Goal: Transaction & Acquisition: Register for event/course

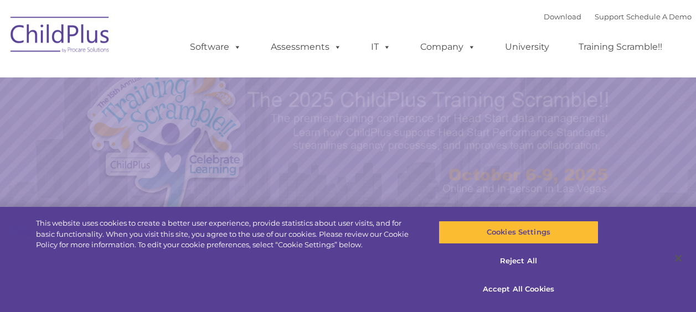
select select "MEDIUM"
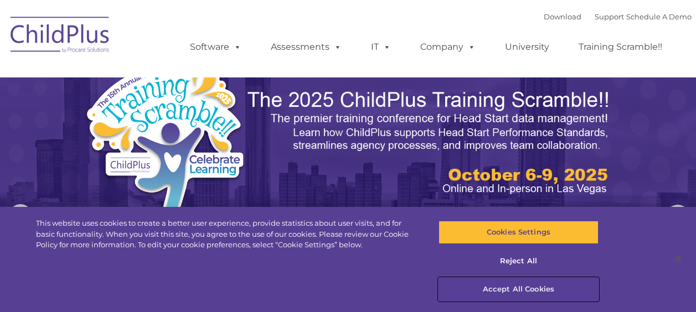
click at [517, 287] on button "Accept All Cookies" at bounding box center [518, 289] width 160 height 23
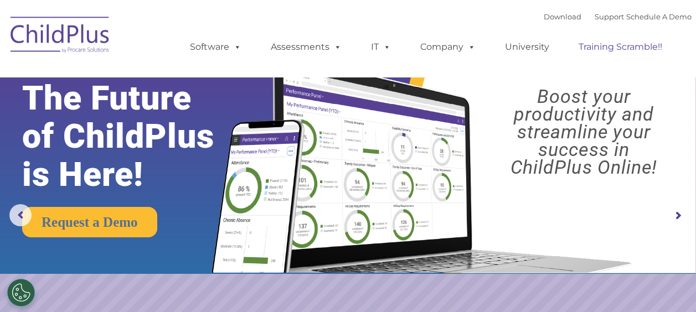
click at [600, 46] on link "Training Scramble!!" at bounding box center [620, 47] width 106 height 22
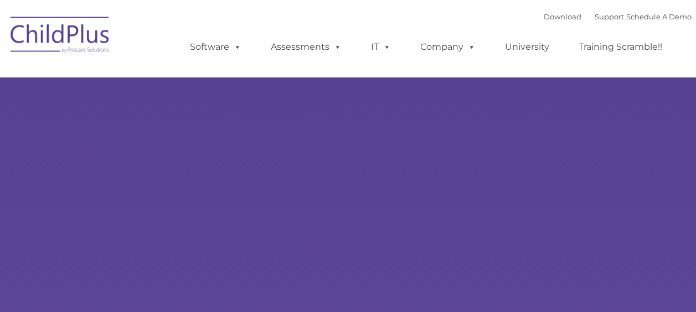
type input ""
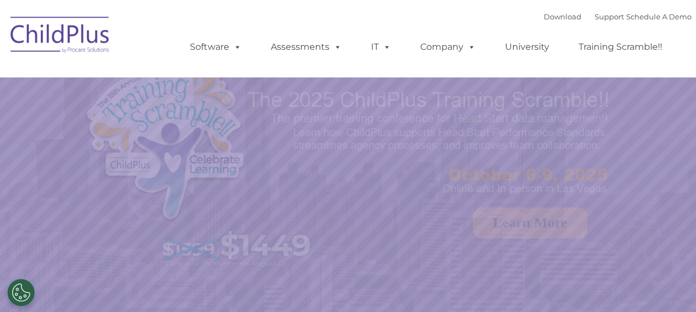
select select "MEDIUM"
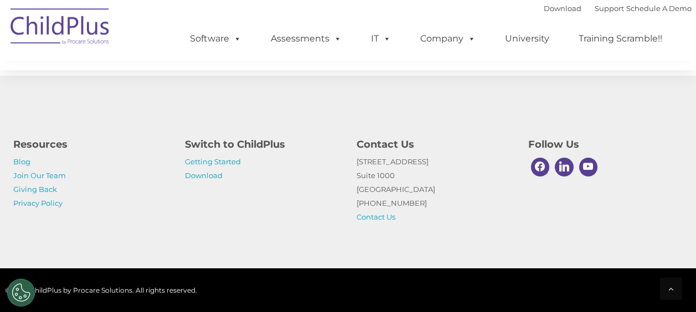
scroll to position [1360, 0]
click at [59, 178] on link "Join Our Team" at bounding box center [39, 175] width 53 height 9
click at [48, 177] on link "Join Our Team" at bounding box center [39, 175] width 53 height 9
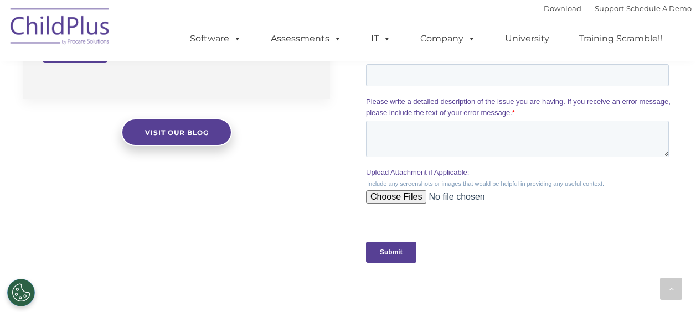
scroll to position [1027, 0]
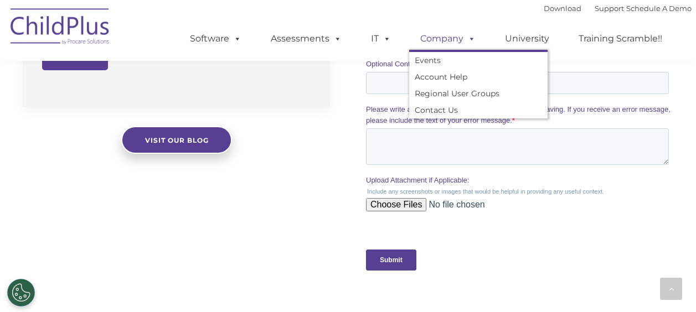
click at [452, 36] on link "Company" at bounding box center [447, 39] width 77 height 22
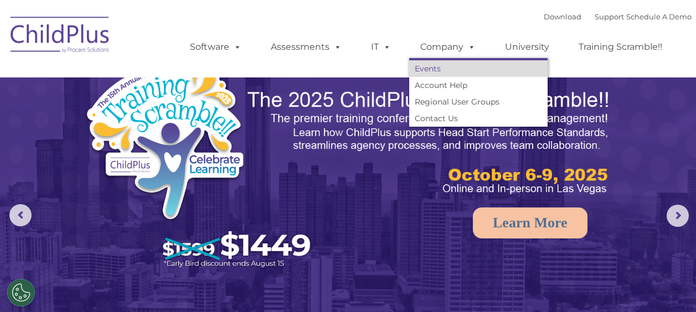
click at [431, 67] on link "Events" at bounding box center [478, 68] width 138 height 17
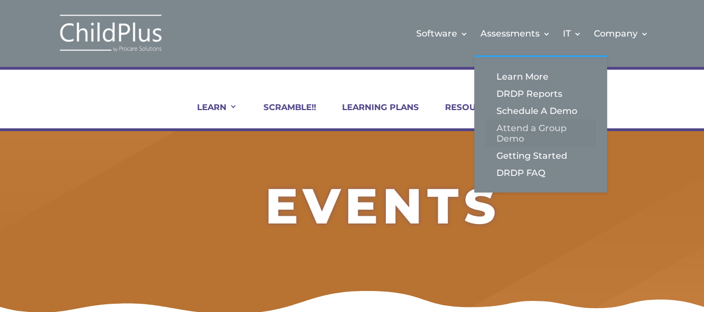
click at [511, 132] on link "Attend a Group Demo" at bounding box center [540, 134] width 111 height 28
